Goal: Information Seeking & Learning: Find specific fact

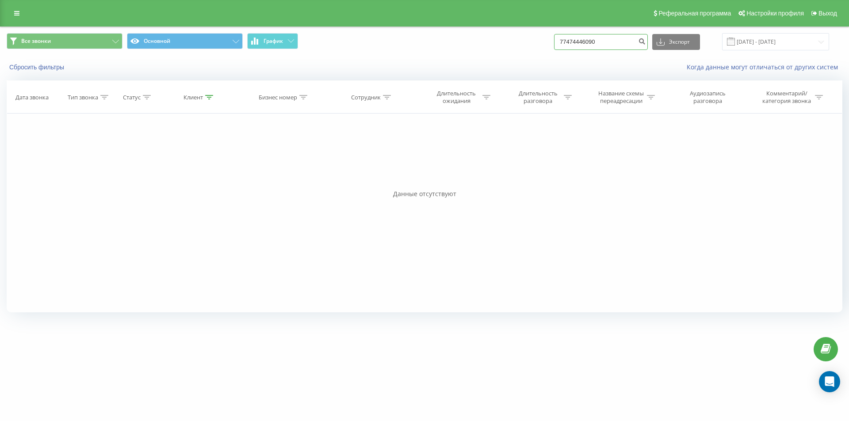
click at [581, 39] on input "77474446090" at bounding box center [601, 42] width 94 height 16
paste input "058931006"
type input "77058931006"
click at [645, 43] on icon "submit" at bounding box center [642, 40] width 8 height 5
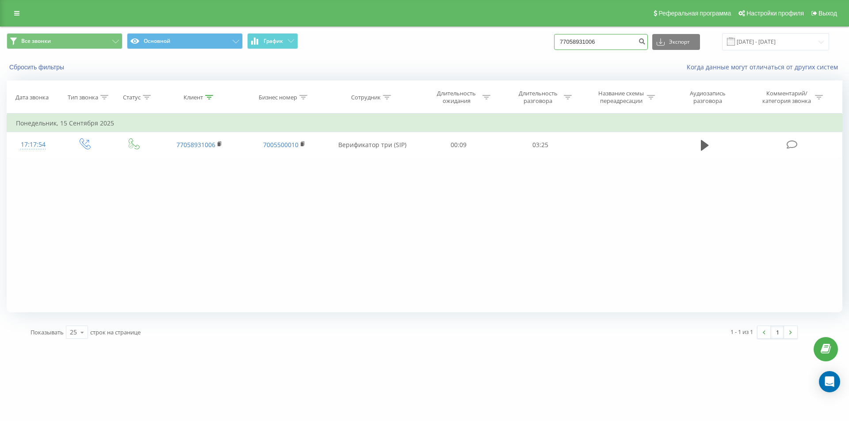
click at [585, 45] on input "77058931006" at bounding box center [601, 42] width 94 height 16
paste input "+7 (771) 717 01 07"
type input "77717170107"
click at [645, 42] on icon "submit" at bounding box center [642, 40] width 8 height 5
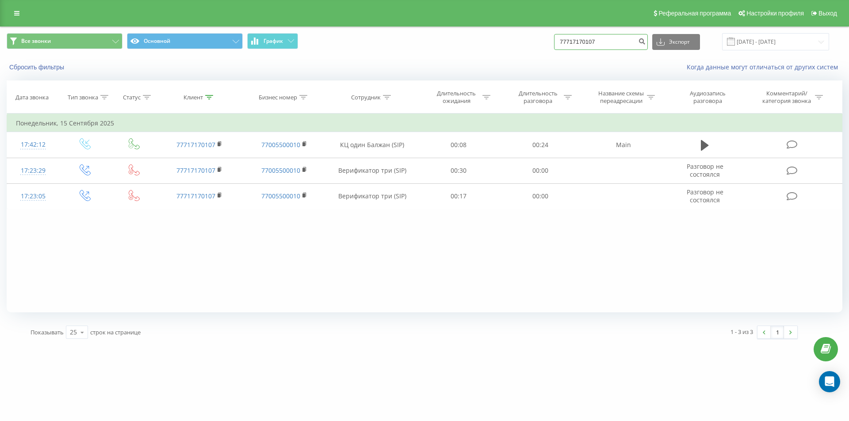
click at [580, 44] on input "77717170107" at bounding box center [601, 42] width 94 height 16
paste input "+7 (705) 977 16 49"
type input "77059771649"
click at [645, 43] on icon "submit" at bounding box center [642, 40] width 8 height 5
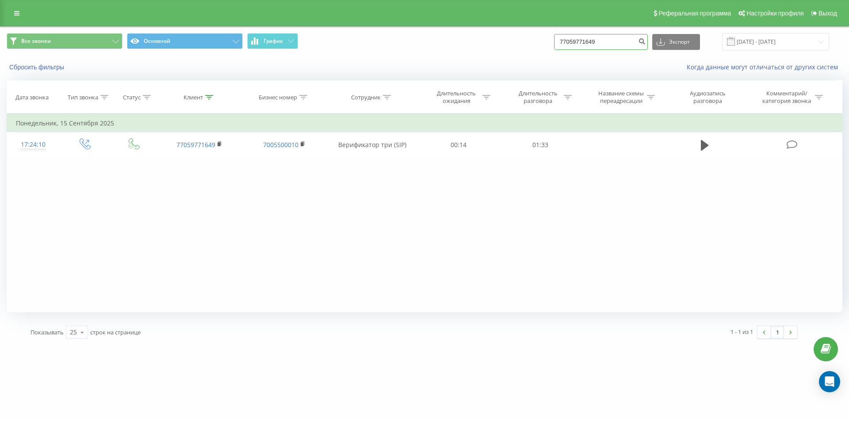
click at [574, 44] on input "77059771649" at bounding box center [601, 42] width 94 height 16
paste input "+7 (705) 893 10 03"
type input "77058931003"
click at [645, 42] on icon "submit" at bounding box center [642, 40] width 8 height 5
